Goal: Transaction & Acquisition: Book appointment/travel/reservation

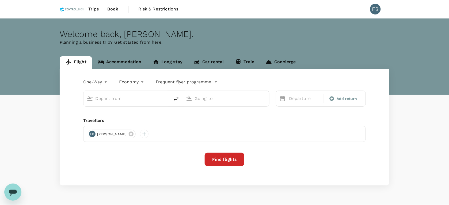
type input "roundtrip"
type input "Kota Kinabalu Intl (BKI)"
type input "Kuala Lumpur Intl ([GEOGRAPHIC_DATA])"
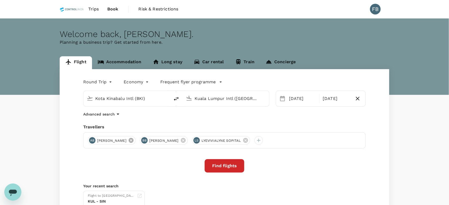
click at [134, 142] on icon at bounding box center [131, 140] width 5 height 5
click at [129, 139] on icon at bounding box center [131, 140] width 5 height 5
click at [219, 164] on button "Find flights" at bounding box center [225, 165] width 40 height 13
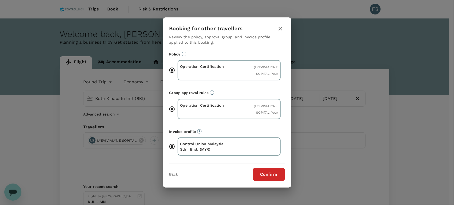
click at [262, 171] on button "Confirm" at bounding box center [269, 173] width 32 height 13
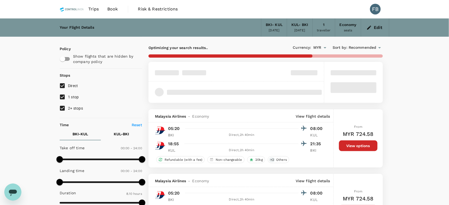
type input "1085"
checkbox input "false"
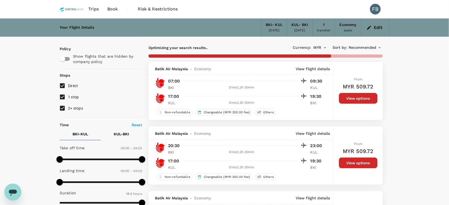
click at [64, 111] on input "2+ stops" at bounding box center [62, 107] width 11 height 11
checkbox input "false"
click at [66, 98] on input "1 stop" at bounding box center [62, 96] width 11 height 11
checkbox input "false"
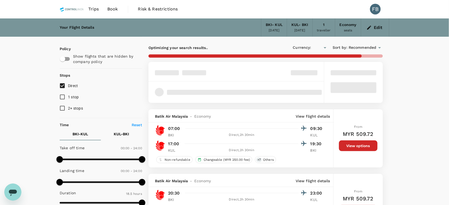
type input "MYR"
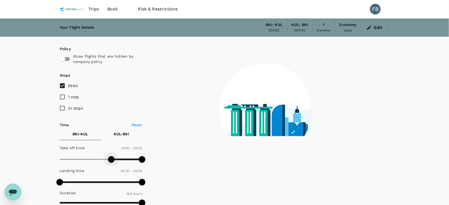
drag, startPoint x: 61, startPoint y: 163, endPoint x: 111, endPoint y: 163, distance: 50.6
click at [111, 162] on span at bounding box center [111, 159] width 6 height 6
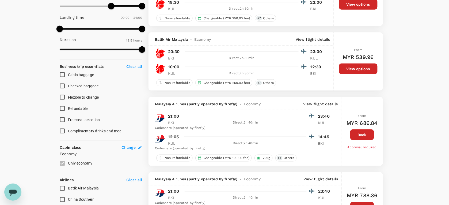
scroll to position [67, 0]
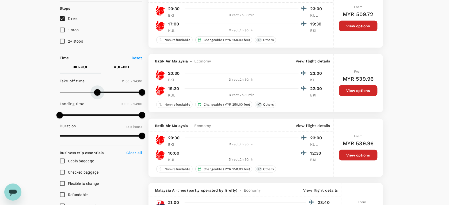
type input "690"
drag, startPoint x: 109, startPoint y: 94, endPoint x: 100, endPoint y: 94, distance: 9.6
click at [100, 94] on span at bounding box center [99, 92] width 6 height 6
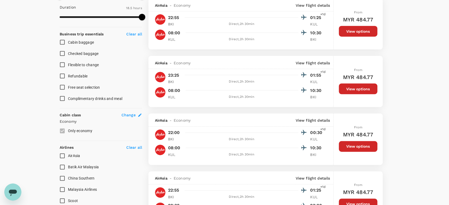
scroll to position [234, 0]
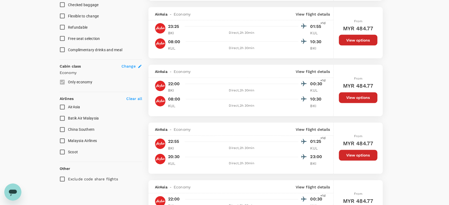
click at [63, 107] on input "AirAsia" at bounding box center [62, 106] width 11 height 11
checkbox input "true"
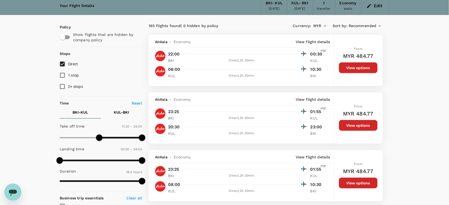
scroll to position [33, 0]
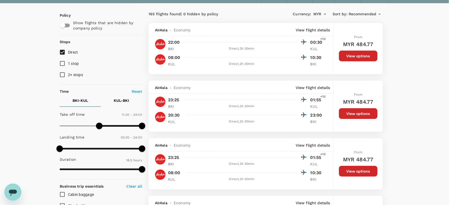
click at [125, 97] on button "KUL - BKI" at bounding box center [121, 100] width 41 height 13
type input "600"
drag, startPoint x: 60, startPoint y: 127, endPoint x: 94, endPoint y: 131, distance: 34.5
click at [94, 129] on span at bounding box center [94, 126] width 6 height 6
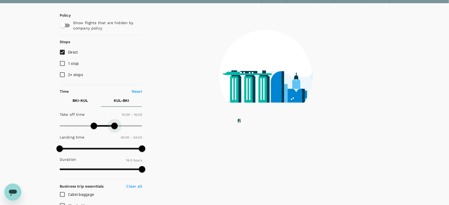
type input "900"
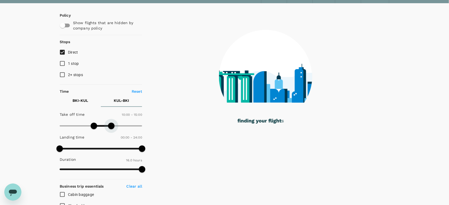
drag, startPoint x: 142, startPoint y: 127, endPoint x: 111, endPoint y: 127, distance: 31.6
click at [111, 127] on span at bounding box center [111, 126] width 6 height 6
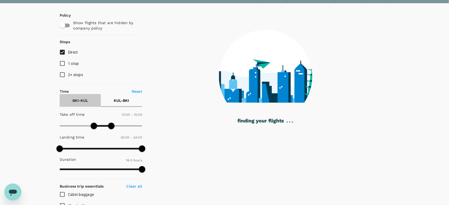
click at [78, 98] on p "BKI - KUL" at bounding box center [81, 100] width 16 height 5
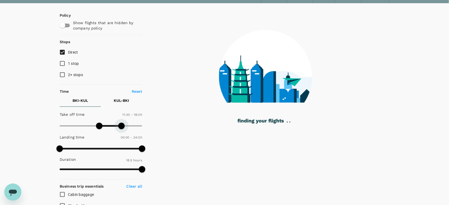
type input "1050"
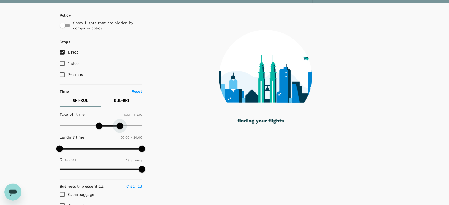
drag, startPoint x: 141, startPoint y: 127, endPoint x: 120, endPoint y: 126, distance: 21.1
click at [120, 126] on span at bounding box center [120, 126] width 6 height 6
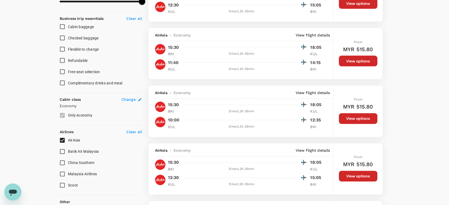
scroll to position [191, 0]
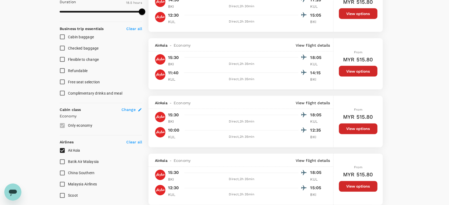
drag, startPoint x: 343, startPoint y: 70, endPoint x: 330, endPoint y: 74, distance: 12.9
click at [343, 70] on button "View options" at bounding box center [358, 71] width 39 height 11
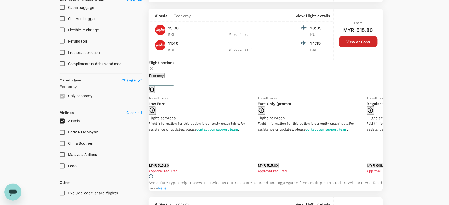
scroll to position [231, 0]
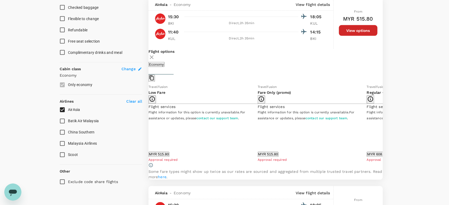
click at [384, 126] on icon at bounding box center [386, 123] width 5 height 5
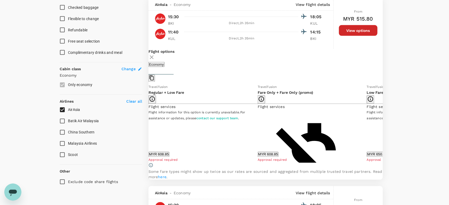
click at [384, 126] on icon at bounding box center [386, 123] width 5 height 5
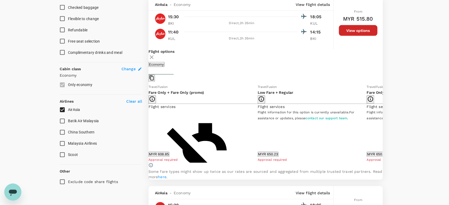
click at [384, 126] on icon at bounding box center [386, 123] width 5 height 5
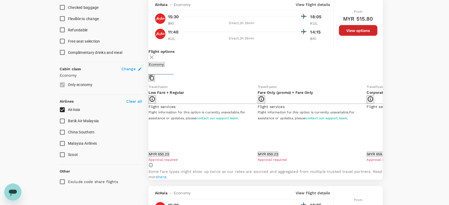
click at [384, 126] on icon at bounding box center [386, 123] width 5 height 5
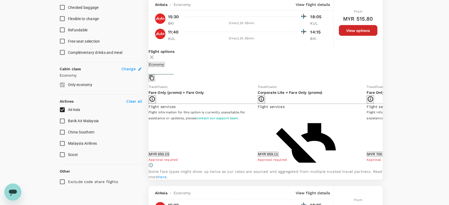
click at [384, 126] on icon at bounding box center [386, 123] width 5 height 5
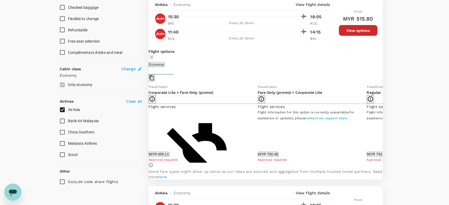
click at [384, 126] on icon at bounding box center [386, 123] width 5 height 5
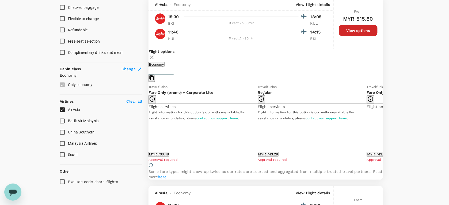
click at [384, 126] on icon at bounding box center [386, 123] width 5 height 5
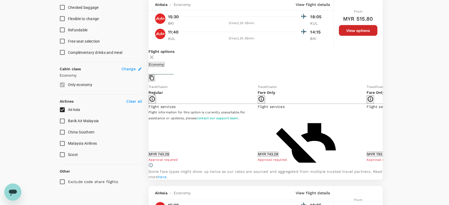
click at [147, 126] on icon at bounding box center [144, 123] width 5 height 5
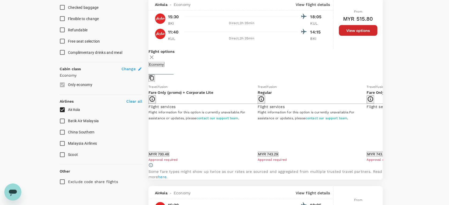
click at [147, 126] on icon at bounding box center [144, 123] width 5 height 5
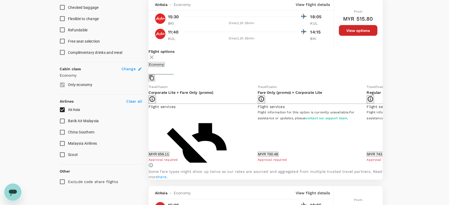
click at [147, 126] on icon at bounding box center [144, 123] width 5 height 5
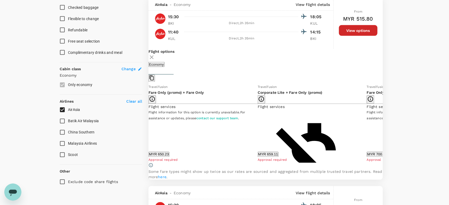
click at [147, 126] on icon at bounding box center [144, 123] width 5 height 5
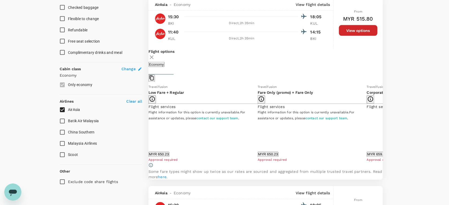
click at [367, 157] on button "MYR 659.11" at bounding box center [377, 154] width 21 height 5
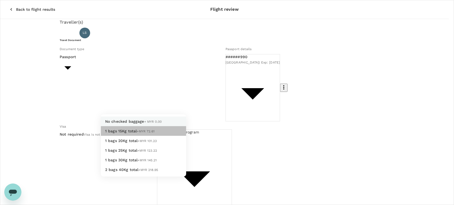
click at [137, 133] on span "+MYR 72.61" at bounding box center [146, 131] width 18 height 4
type input "1 - 72.61"
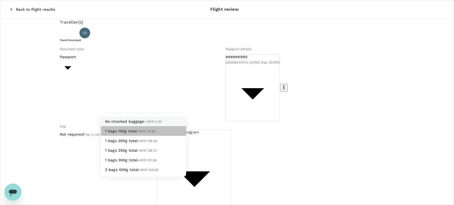
click at [133, 133] on span "1 bags 15Kg total" at bounding box center [121, 131] width 32 height 4
type input "1 - 75.92"
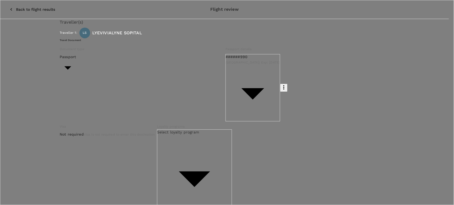
click at [77, 81] on p "Select" at bounding box center [55, 83] width 41 height 5
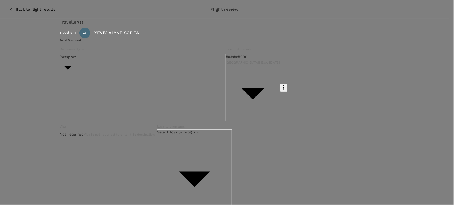
scroll to position [100, 0]
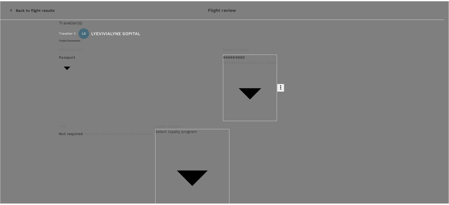
scroll to position [0, 0]
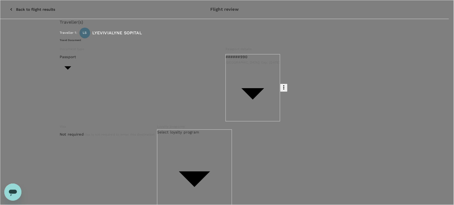
type input "9e254831-a140-43d4-90d9-f4bdc71b84d3"
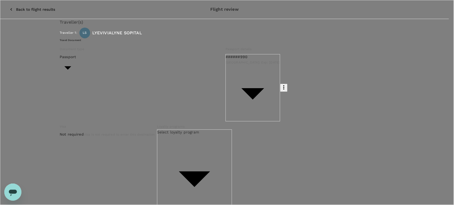
paste textarea "Program: SBP/GGL Client: 901483; Flame Asia Resources Pte. Ltd. Audit Date: [DA…"
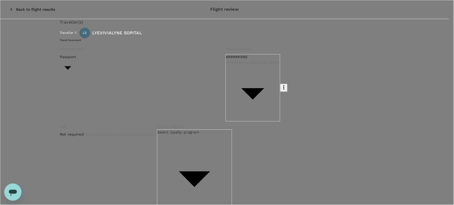
drag, startPoint x: 128, startPoint y: 115, endPoint x: 104, endPoint y: 116, distance: 23.3
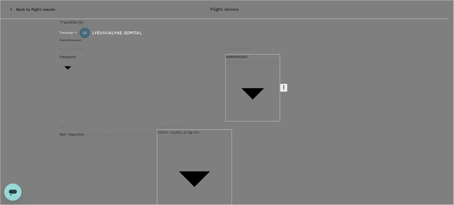
drag, startPoint x: 198, startPoint y: 121, endPoint x: 99, endPoint y: 118, distance: 99.3
paste textarea "MTCC Auditors' Calibration Workshop"
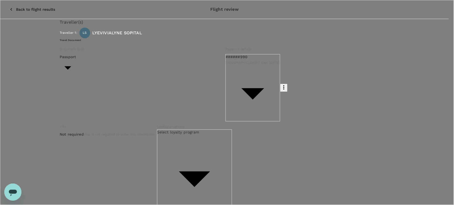
drag, startPoint x: 143, startPoint y: 143, endPoint x: 101, endPoint y: 145, distance: 42.4
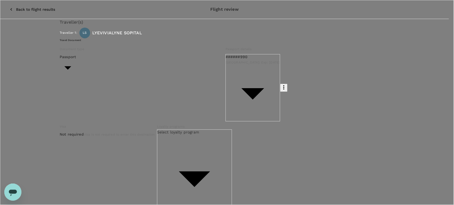
paste textarea "Lyevivialyne Sopital"
drag, startPoint x: 146, startPoint y: 150, endPoint x: 127, endPoint y: 150, distance: 19.3
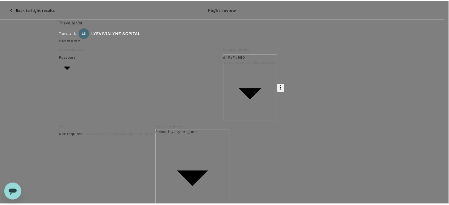
scroll to position [33, 0]
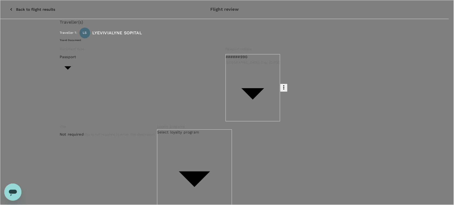
type textarea "Dear [PERSON_NAME]/[GEOGRAPHIC_DATA], Kindly assist to review and approve the f…"
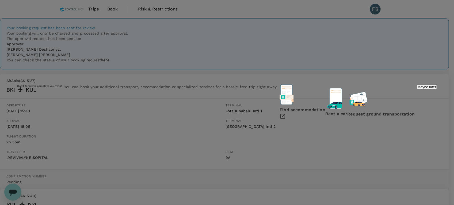
click at [375, 116] on div "Don't forget to complete your trip! You can book your additional transport, acc…" at bounding box center [227, 102] width 454 height 205
click at [418, 89] on p "Maybe later" at bounding box center [427, 87] width 19 height 4
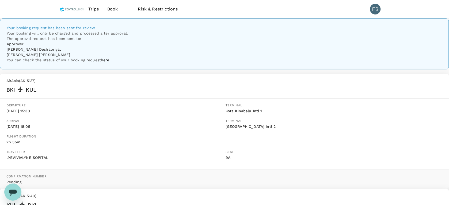
click at [344, 119] on div "Your booking request has been sent for review Your booking will only be charged…" at bounding box center [224, 174] width 449 height 312
